Goal: Complete application form: Complete application form

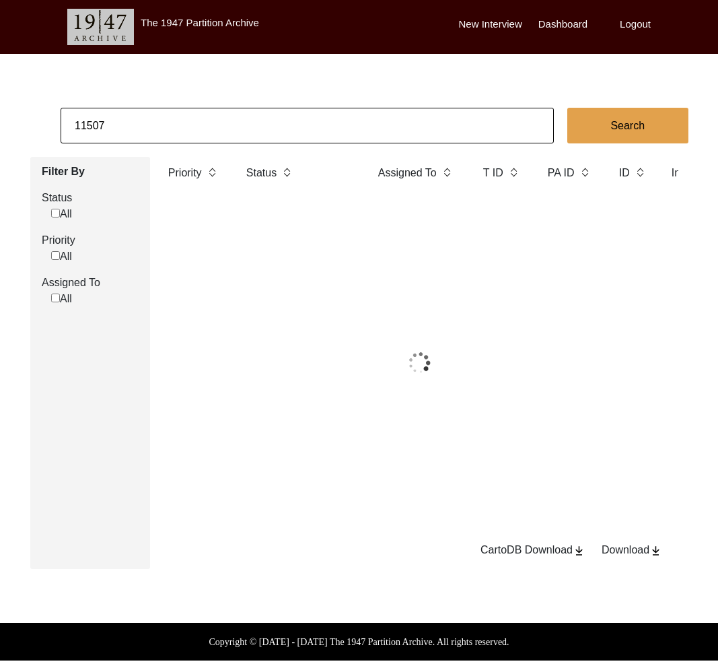
click at [180, 122] on input "11507" at bounding box center [307, 126] width 493 height 36
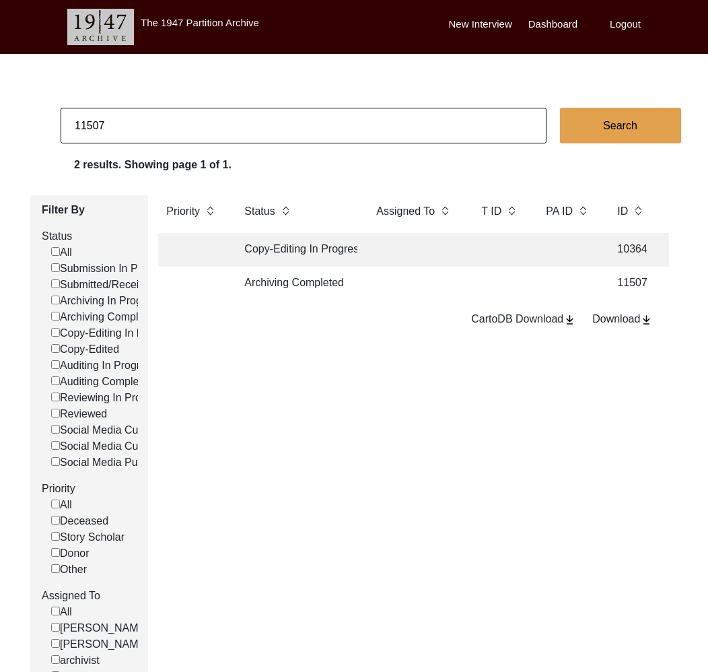
drag, startPoint x: 180, startPoint y: 122, endPoint x: 133, endPoint y: 131, distance: 47.9
click at [180, 122] on input "11507" at bounding box center [304, 126] width 486 height 36
drag, startPoint x: 90, startPoint y: 122, endPoint x: 133, endPoint y: 123, distance: 42.4
click at [133, 123] on input "11507" at bounding box center [304, 126] width 486 height 36
type input "11525"
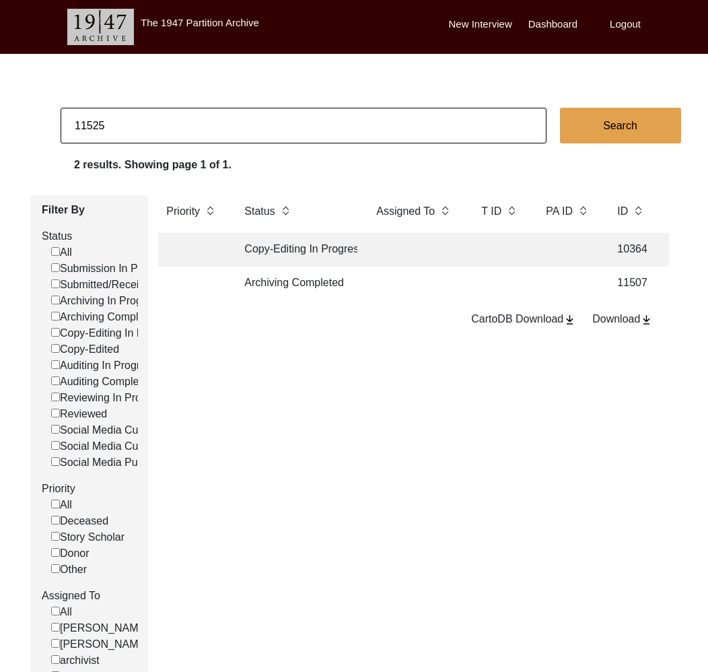
checkbox input "false"
click at [322, 281] on td "Archiving Completed" at bounding box center [296, 284] width 121 height 34
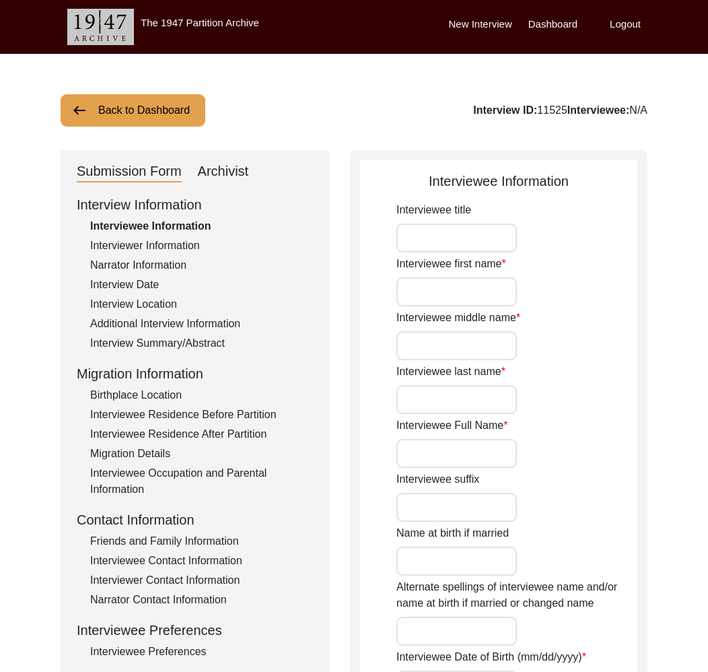
type input "Nand"
type input "N/A"
type input "Javeri"
type input "[PERSON_NAME]"
type input "[DATE]"
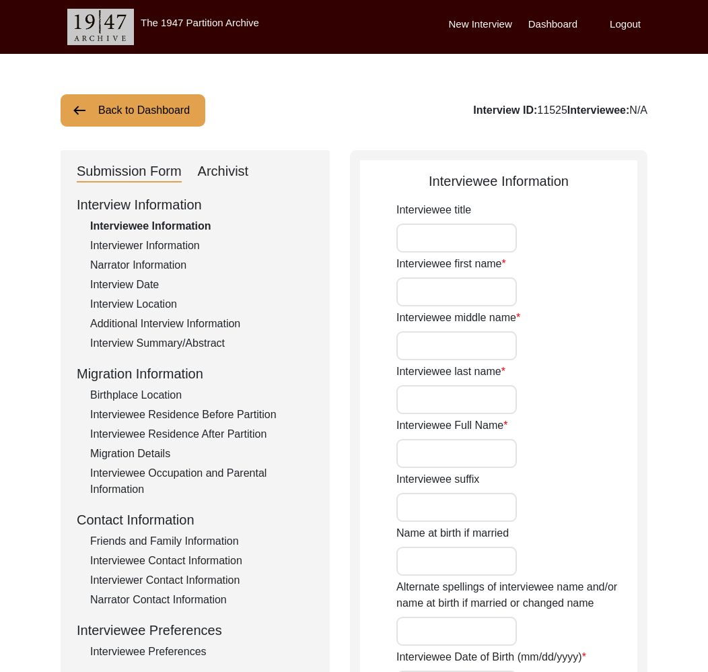
type input "87"
type input "[DEMOGRAPHIC_DATA]"
click at [207, 163] on div "Archivist" at bounding box center [223, 172] width 51 height 22
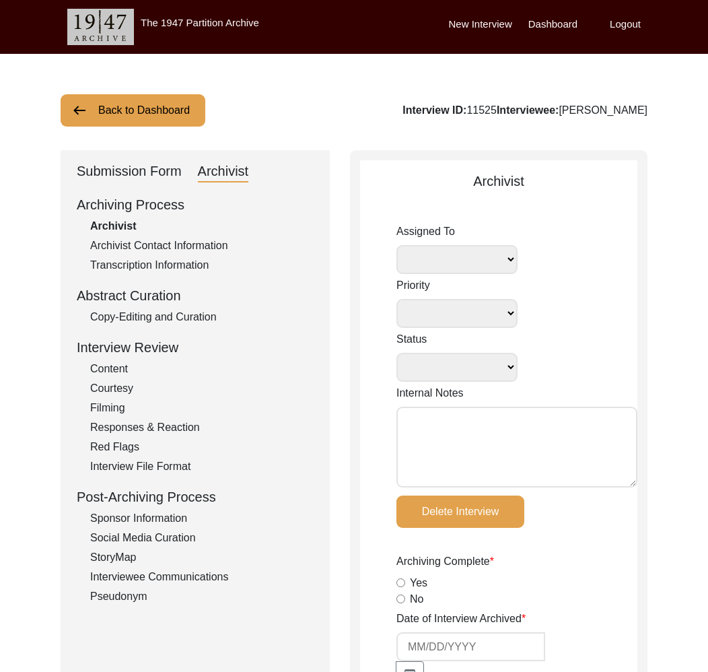
select select
select select "Archiving Completed"
type textarea "[DATE] Victoria: [PERSON_NAME] finished archiving this, but it needs to be pres…"
radio input "true"
type input "[DATE]"
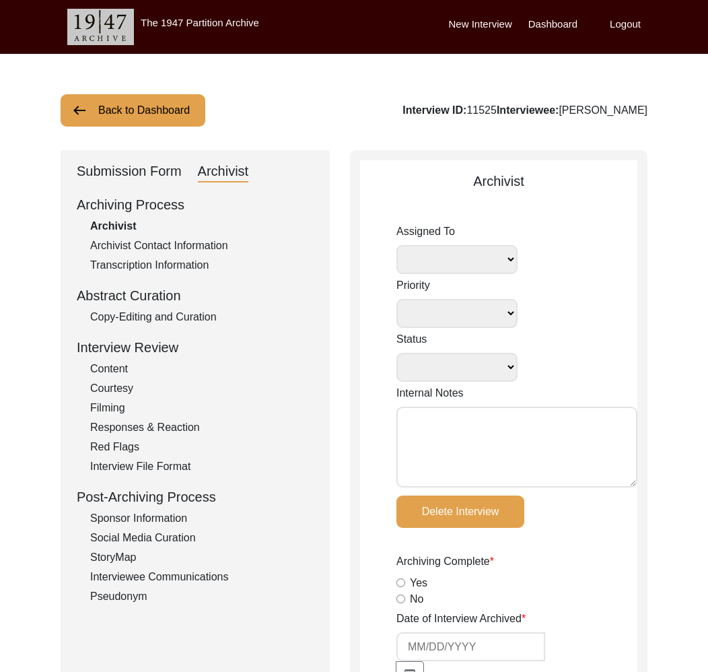
type textarea "Loremi 5, 9481 Dolorsi: Ametcons. Adip-elit seddo eiusm. Tempori utla etdolor m…"
radio input "true"
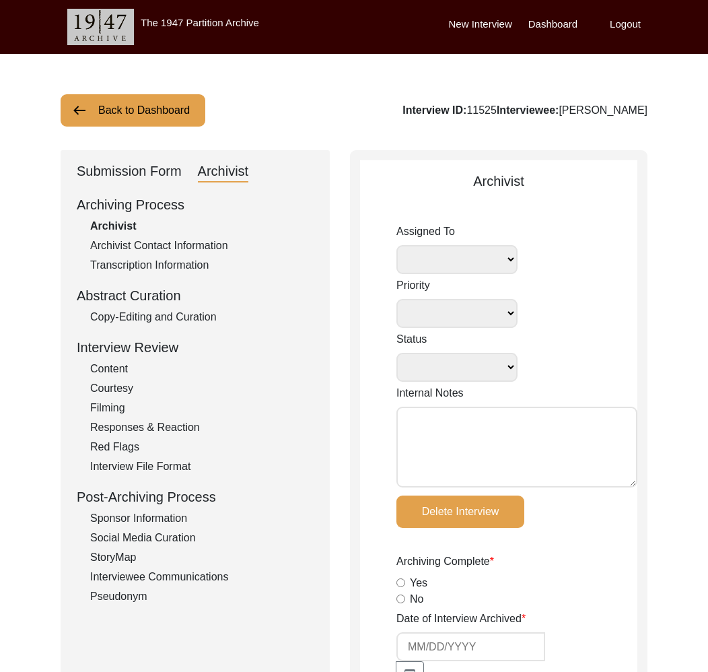
radio input "true"
type input "2:20:17"
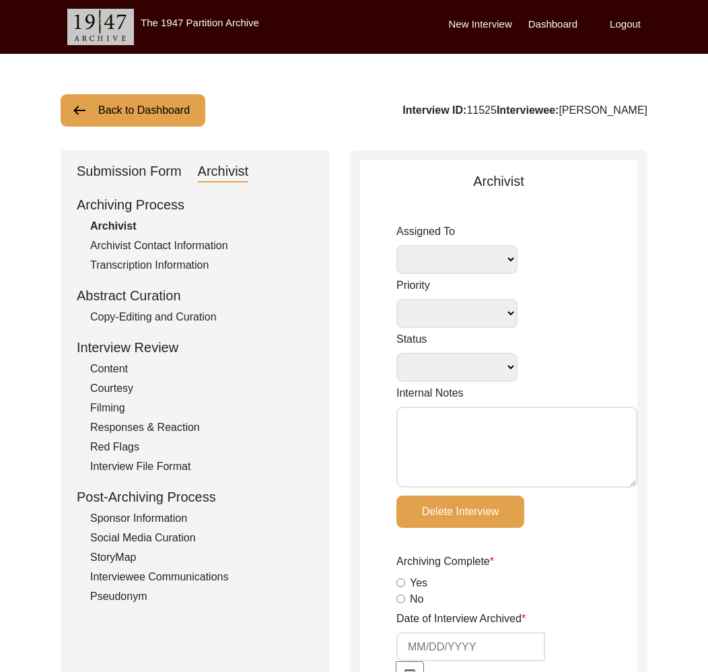
radio input "true"
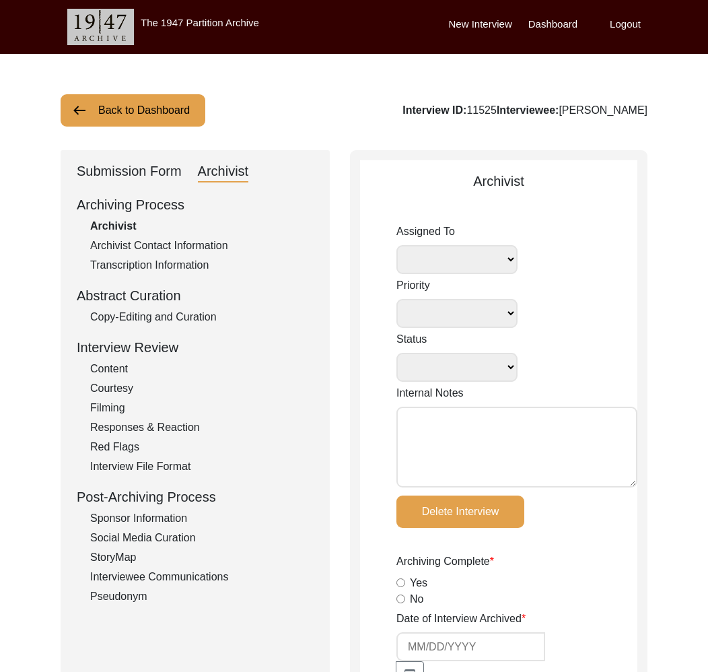
radio input "true"
type textarea "B-roll length: 0:28:08"
type input "MP4"
type input "44.16 GB"
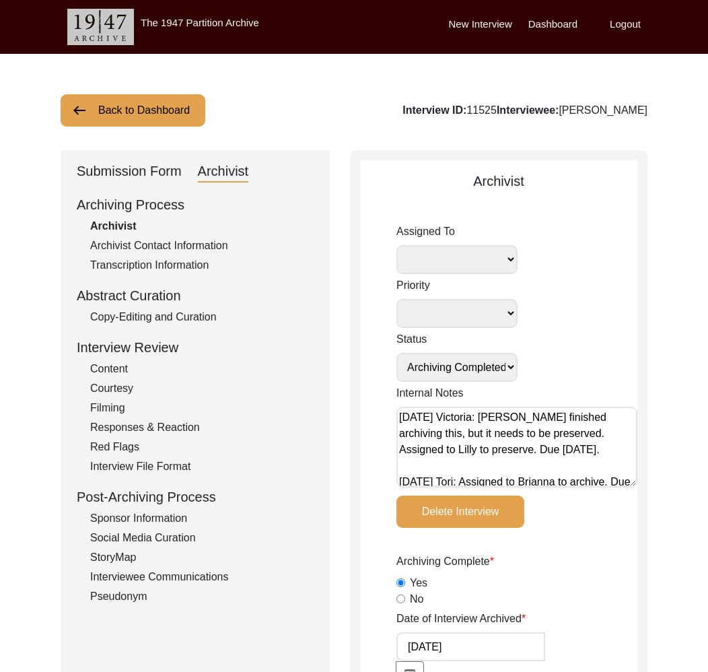
select select "507"
click at [158, 164] on div "Submission Form" at bounding box center [129, 172] width 105 height 22
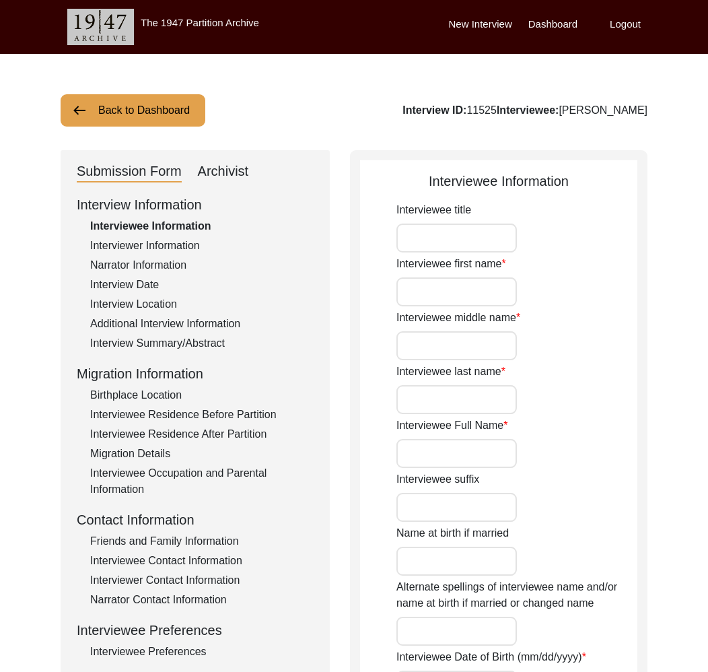
type input "Nand"
type input "N/A"
type input "Javeri"
type input "[PERSON_NAME]"
type input "[DATE]"
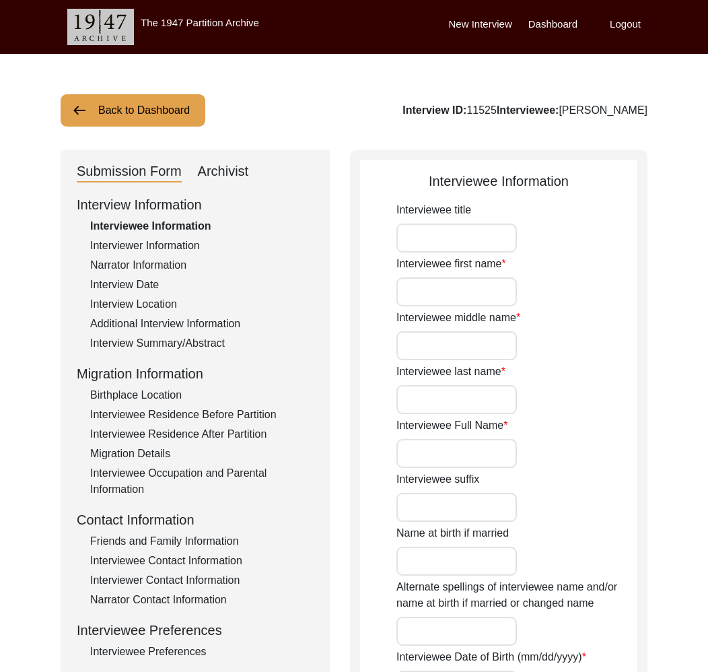
type input "87"
type input "[DEMOGRAPHIC_DATA]"
click at [162, 236] on div "Interview Information Interviewee Information Interviewer Information Narrator …" at bounding box center [195, 483] width 237 height 576
click at [160, 245] on div "Interviewer Information" at bounding box center [202, 246] width 224 height 16
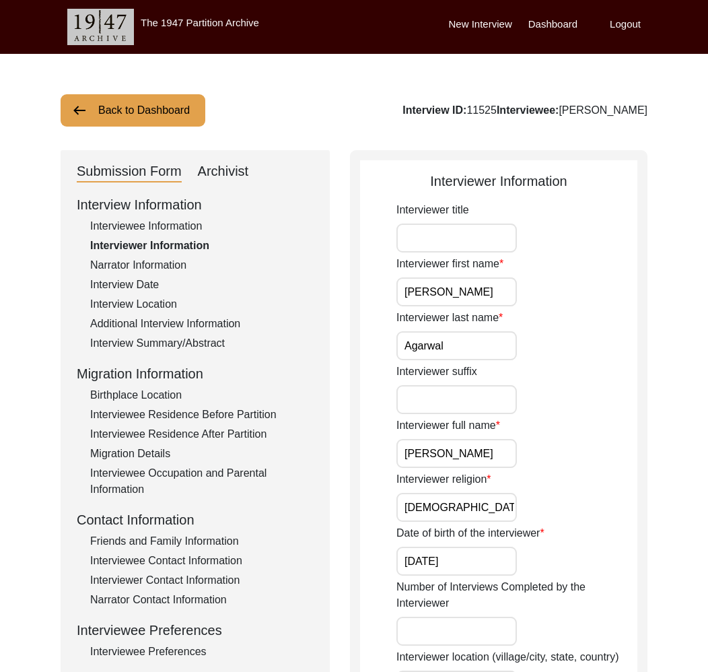
click at [121, 109] on button "Back to Dashboard" at bounding box center [133, 110] width 145 height 32
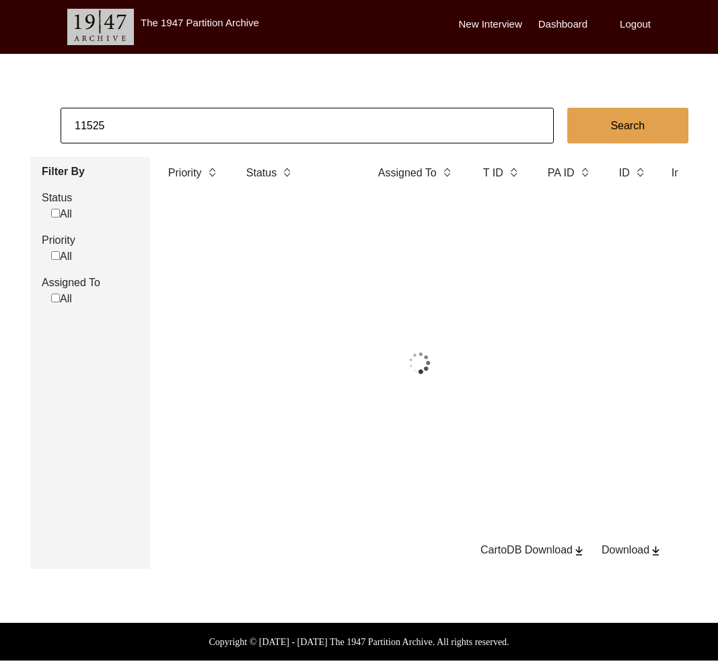
click at [170, 122] on input "11525" at bounding box center [307, 126] width 493 height 36
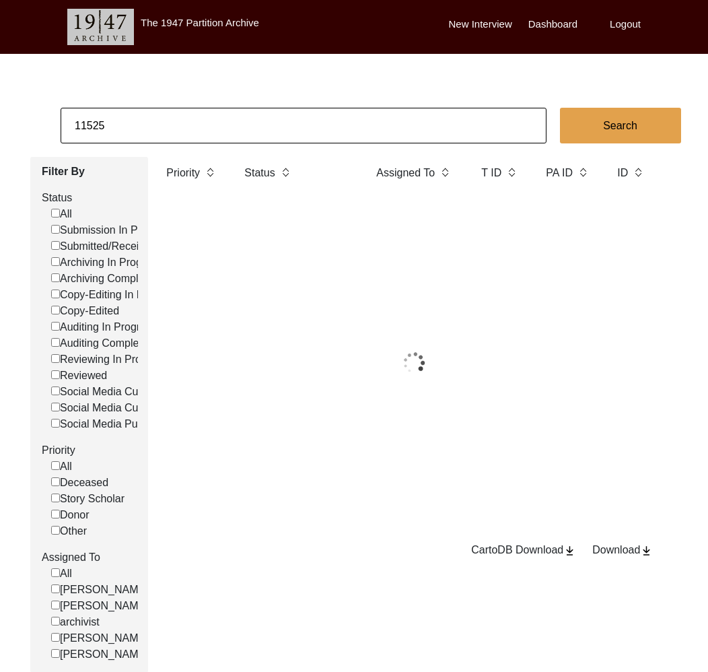
click at [170, 122] on input "11525" at bounding box center [304, 126] width 486 height 36
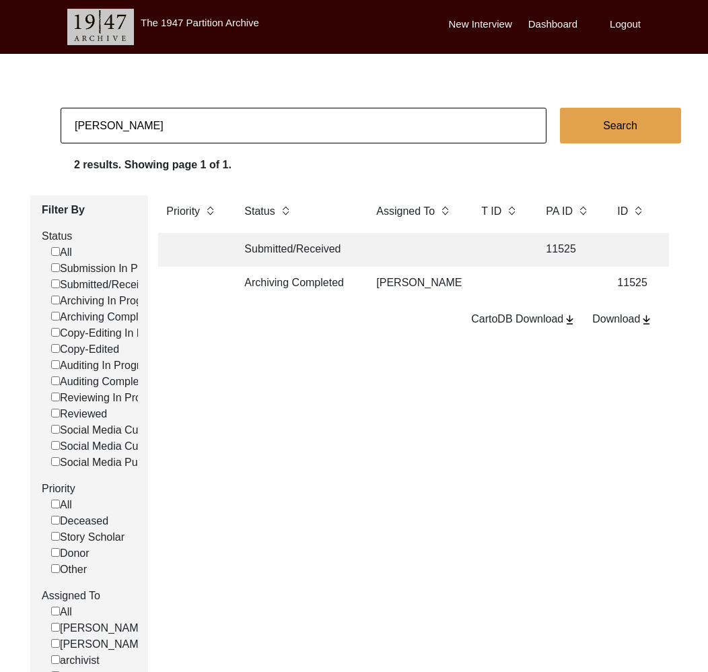
type input "[PERSON_NAME]"
checkbox input "false"
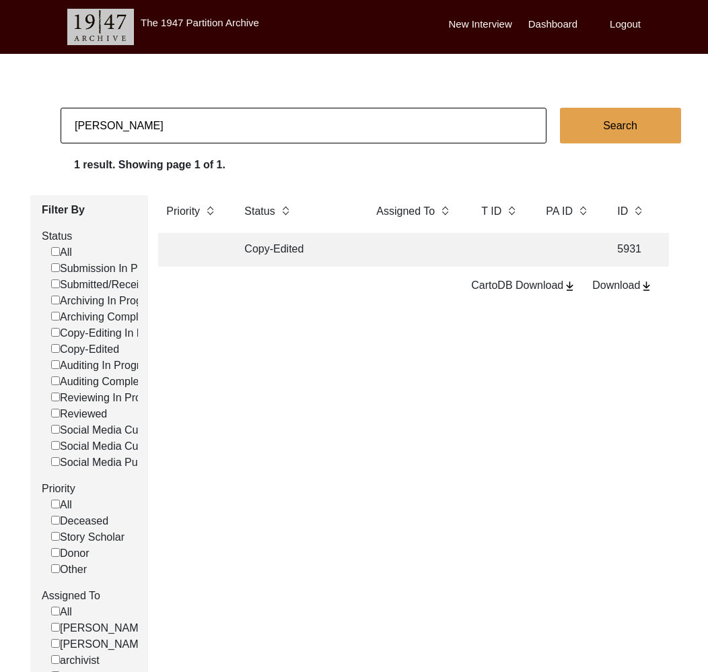
click at [353, 261] on td "Copy-Edited" at bounding box center [296, 250] width 121 height 34
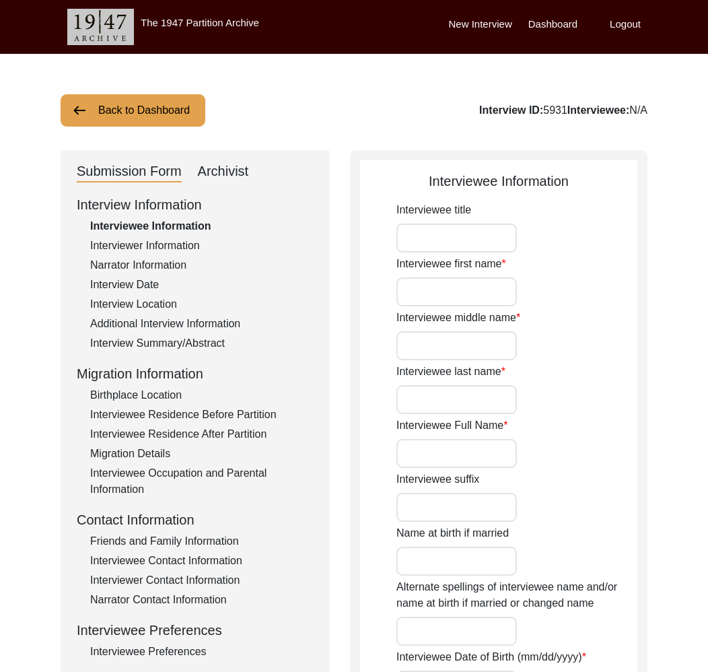
type input "Mr."
type input "[PERSON_NAME]"
type input "Sengupta"
type input "[PERSON_NAME]"
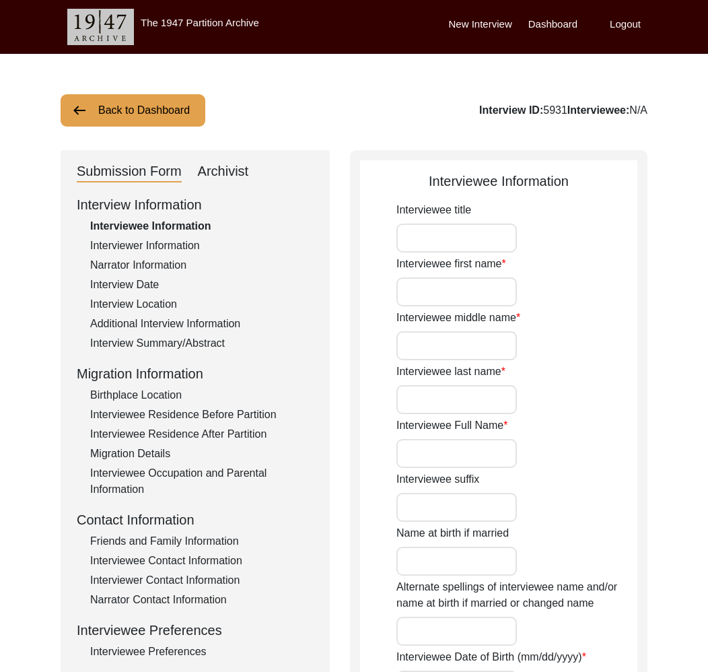
type input "[DATE]"
type input "70"
type input "[DEMOGRAPHIC_DATA]"
type input "no"
type input "Bengali"
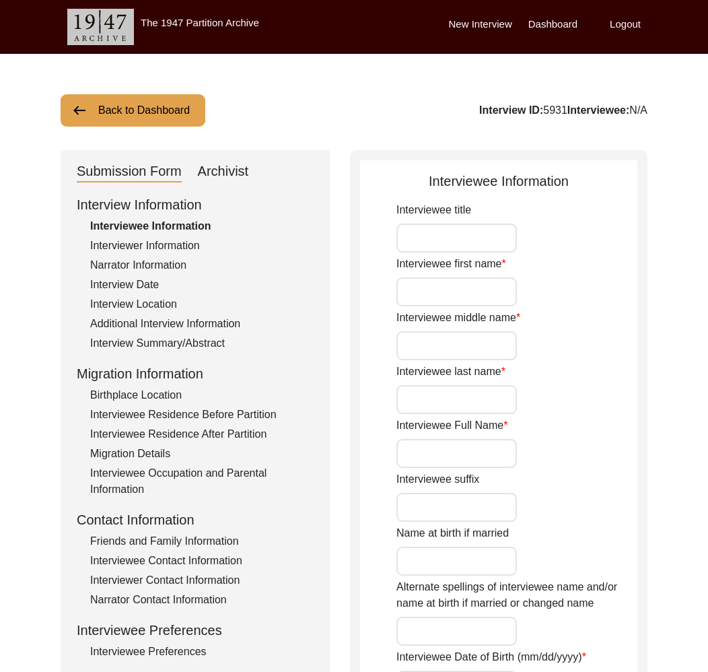
type input "[DEMOGRAPHIC_DATA]"
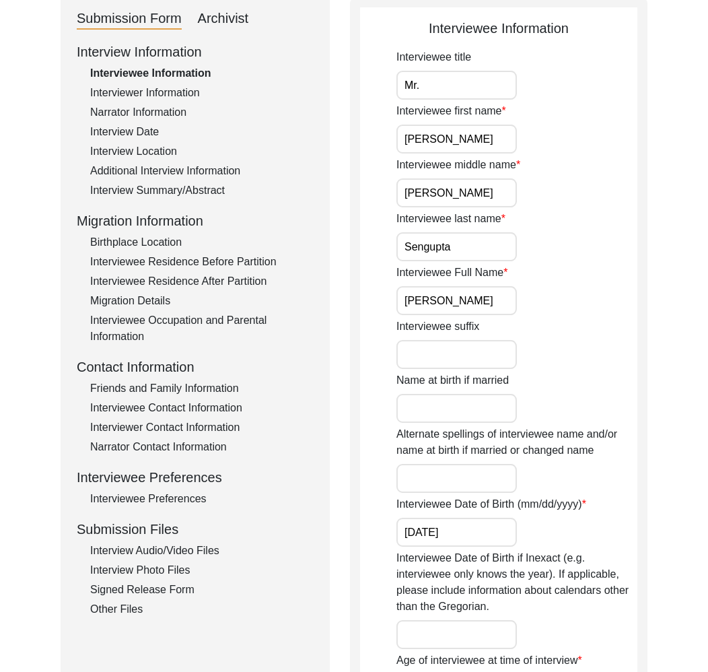
scroll to position [229, 0]
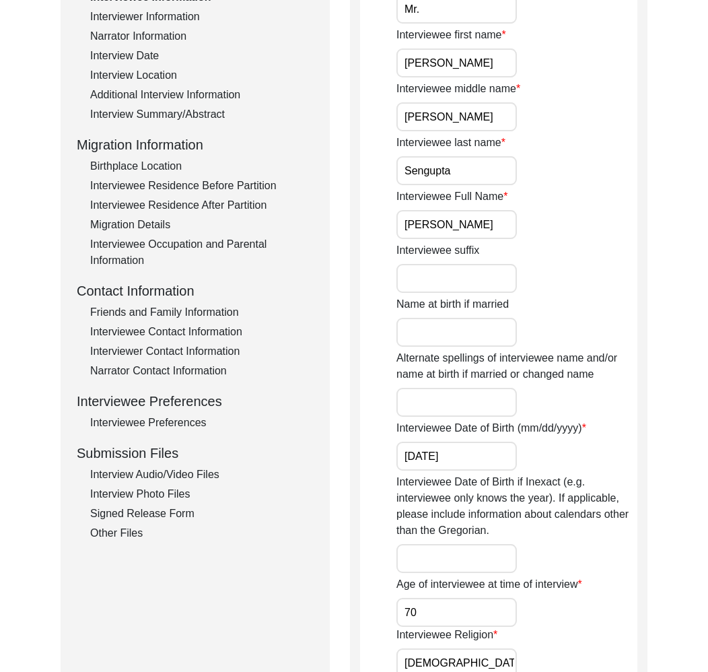
click at [190, 312] on div "Friends and Family Information" at bounding box center [202, 312] width 224 height 16
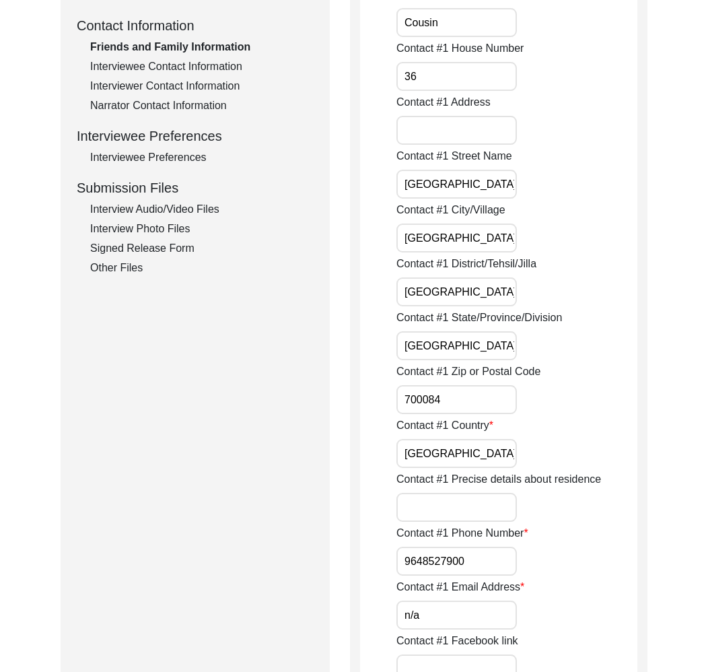
scroll to position [0, 0]
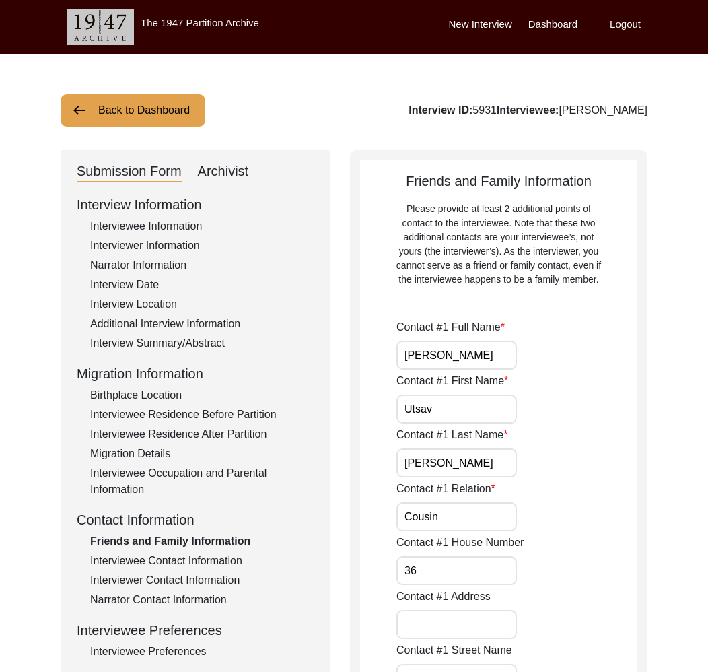
click at [168, 217] on div "Interview Information Interviewee Information Interviewer Information Narrator …" at bounding box center [195, 483] width 237 height 576
drag, startPoint x: 182, startPoint y: 233, endPoint x: 182, endPoint y: 241, distance: 8.1
click at [182, 234] on div "Interview Information Interviewee Information Interviewer Information Narrator …" at bounding box center [195, 483] width 237 height 576
click at [182, 240] on div "Interviewer Information" at bounding box center [202, 246] width 224 height 16
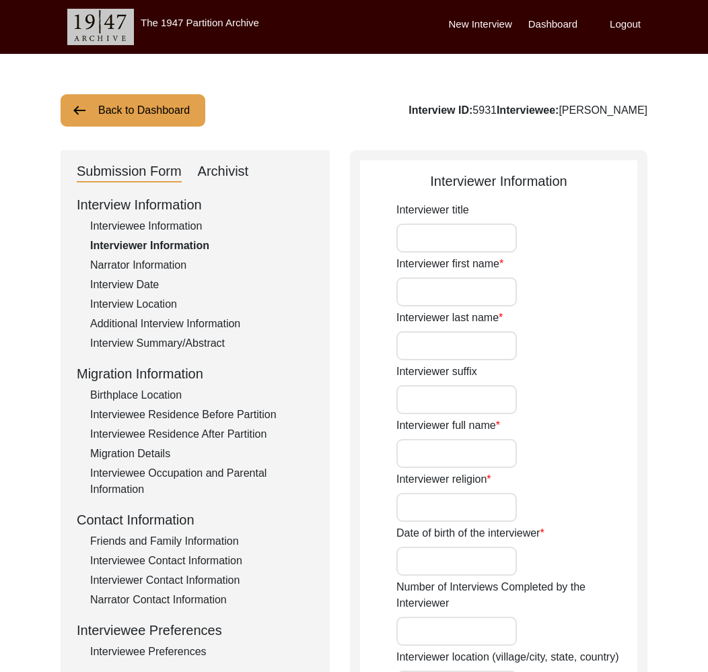
type input "Mr."
type input "[PERSON_NAME]"
type input "Sengupta"
type input "[PERSON_NAME]"
type input "[DEMOGRAPHIC_DATA]"
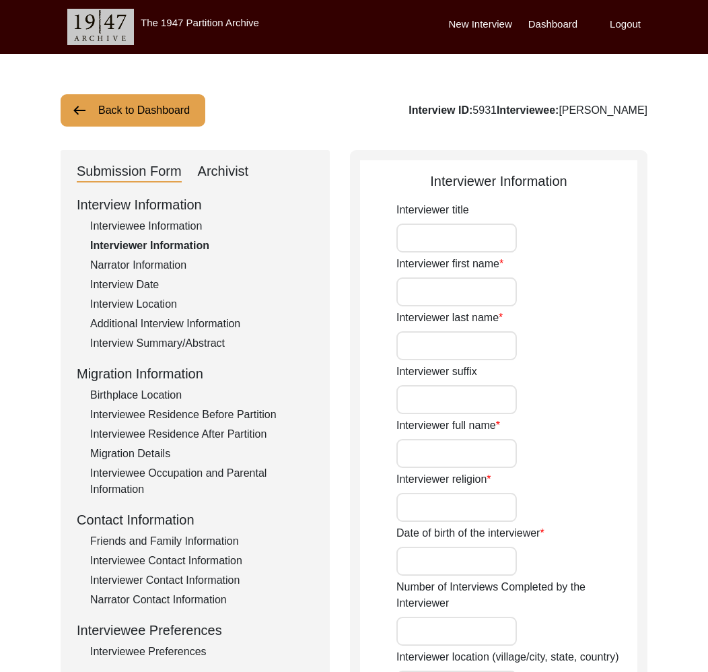
type input "1997"
type input "[GEOGRAPHIC_DATA], [GEOGRAPHIC_DATA], [GEOGRAPHIC_DATA]"
type input "Student"
type input "Mr."
type input "[PERSON_NAME]"
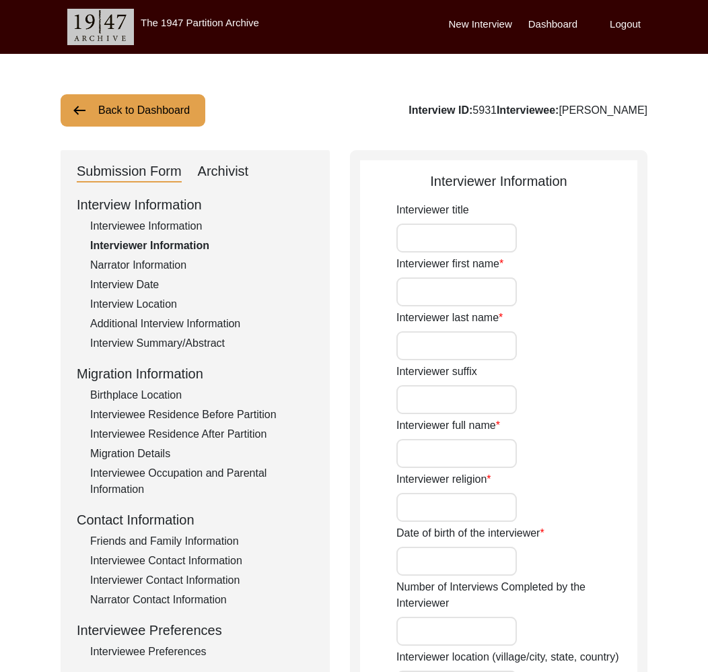
type input "Sengupta"
type input "[PERSON_NAME]"
type input "Oral History Student Intern"
type textarea "I’m [PERSON_NAME] studying MA in Comparative Literature at [GEOGRAPHIC_DATA] an…"
type input "Bengali"
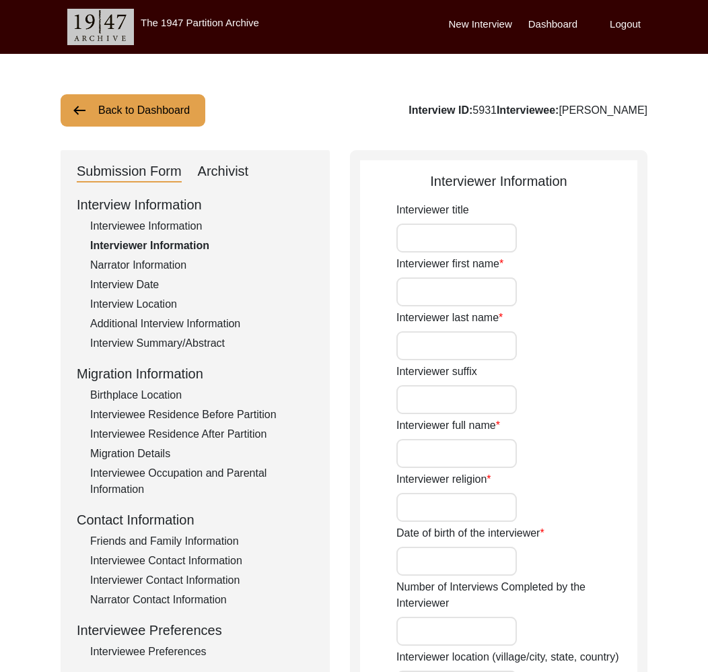
type textarea "The interviewee is my acquaintance."
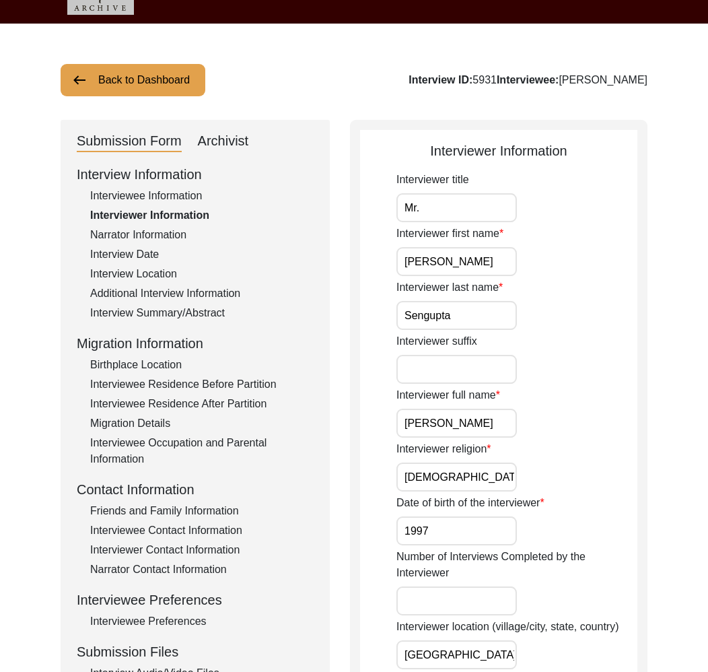
scroll to position [1, 0]
